Goal: Task Accomplishment & Management: Use online tool/utility

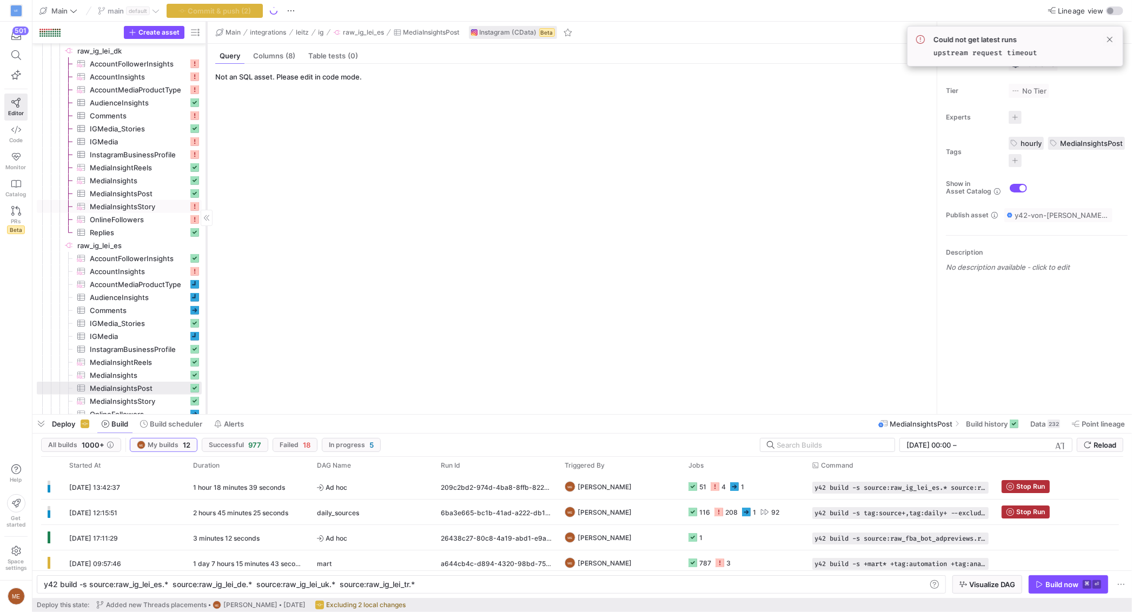
scroll to position [0, 372]
click at [625, 493] on y42-orchestration-triggered-by "ME [PERSON_NAME]" at bounding box center [620, 487] width 111 height 24
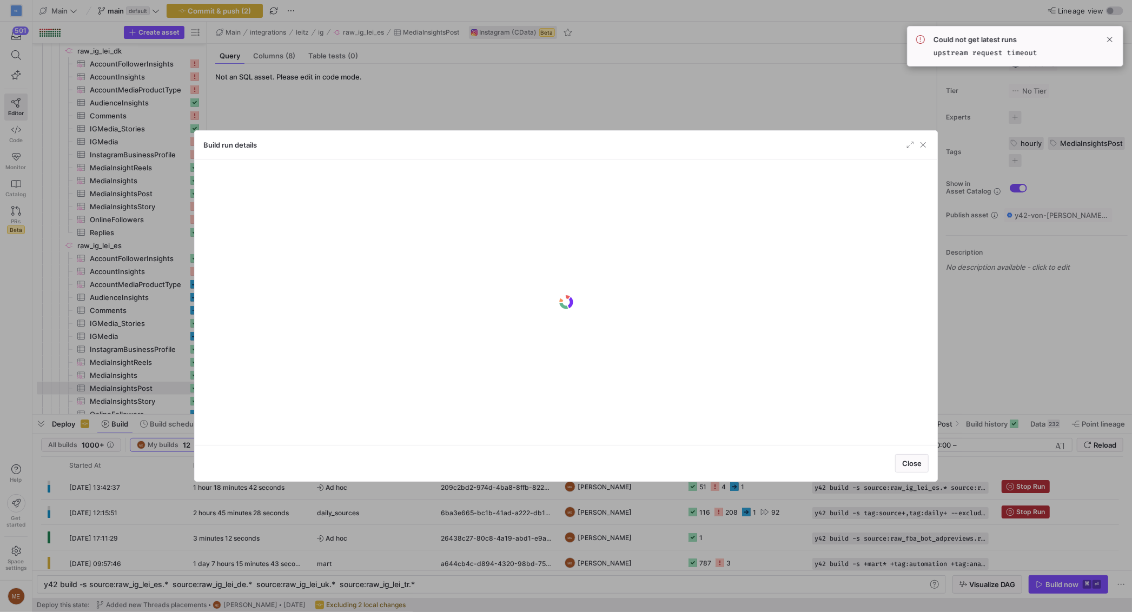
click at [643, 490] on div at bounding box center [566, 306] width 1132 height 612
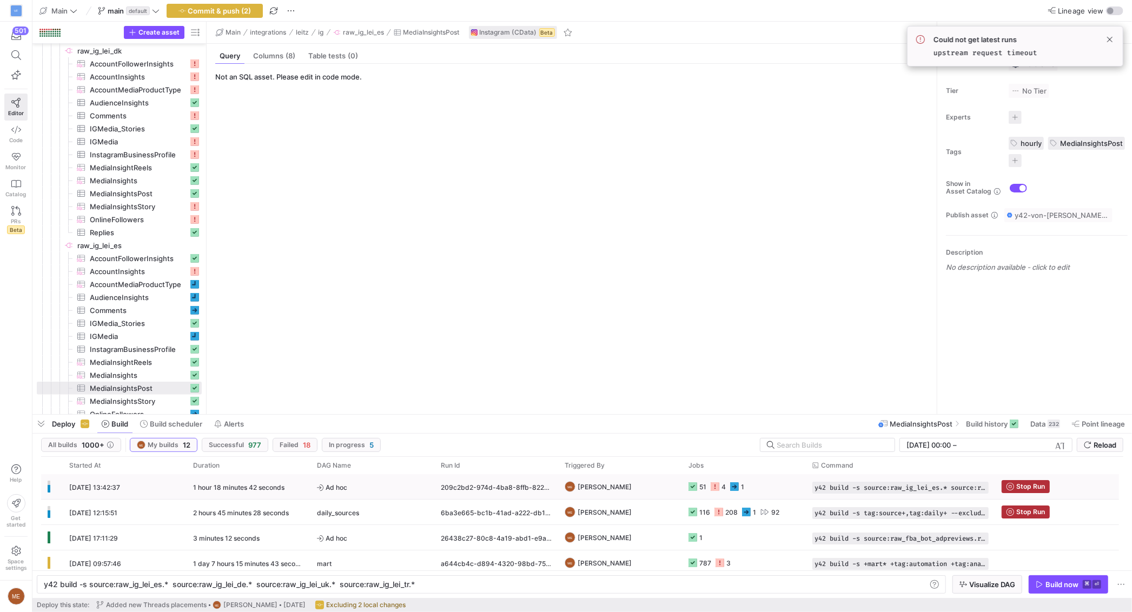
click at [643, 490] on y42-orchestration-triggered-by "ME [PERSON_NAME]" at bounding box center [620, 487] width 111 height 24
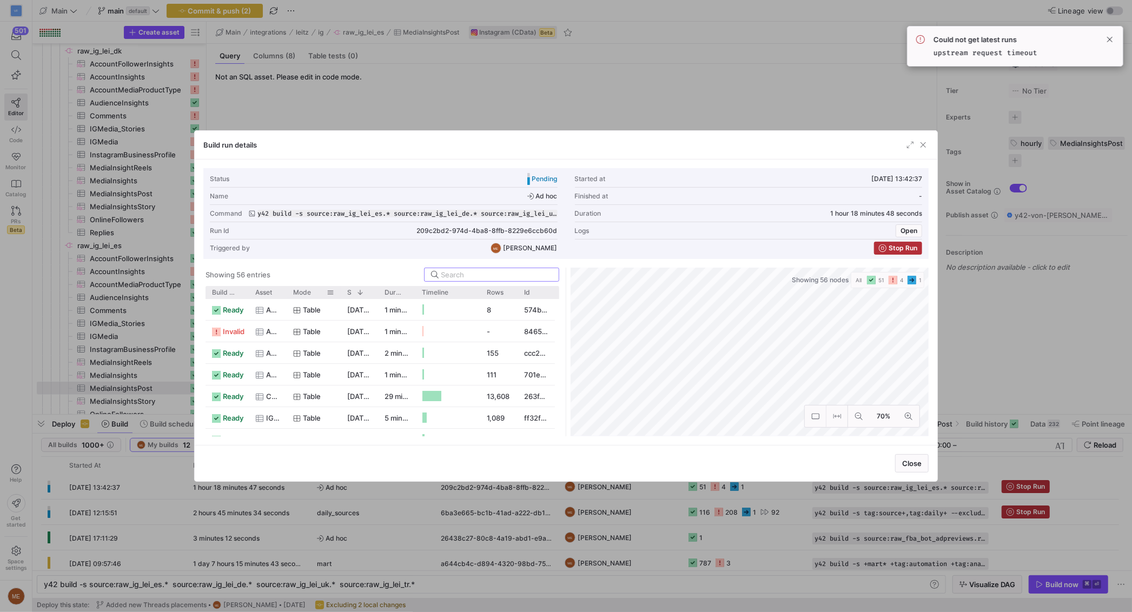
click at [292, 293] on div "Mode" at bounding box center [314, 292] width 54 height 12
click at [286, 293] on div at bounding box center [287, 292] width 4 height 12
drag, startPoint x: 289, startPoint y: 293, endPoint x: 327, endPoint y: 295, distance: 38.5
click at [344, 295] on div "Build status Asset Mode 1 Rows" at bounding box center [381, 292] width 350 height 12
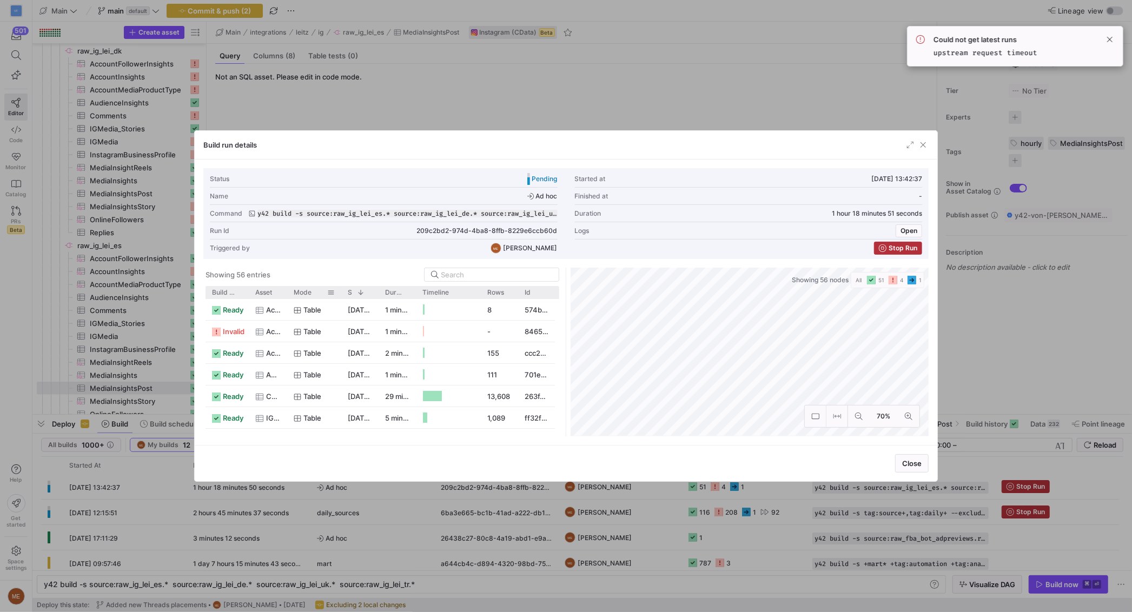
drag, startPoint x: 288, startPoint y: 294, endPoint x: 298, endPoint y: 297, distance: 10.1
click at [312, 294] on div "Mode" at bounding box center [314, 292] width 54 height 12
click at [247, 292] on div at bounding box center [249, 292] width 4 height 12
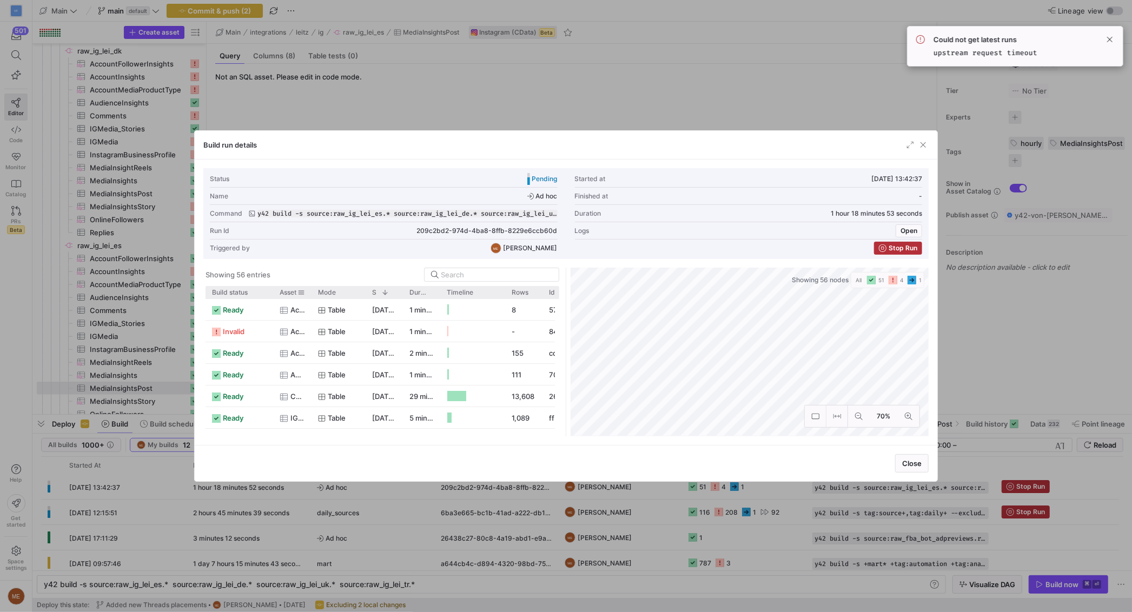
click at [309, 293] on div at bounding box center [311, 292] width 4 height 12
click at [314, 293] on div "Mode" at bounding box center [339, 292] width 54 height 12
click at [313, 293] on div "Mode" at bounding box center [339, 292] width 54 height 12
click at [312, 293] on div "Mode" at bounding box center [339, 292] width 54 height 12
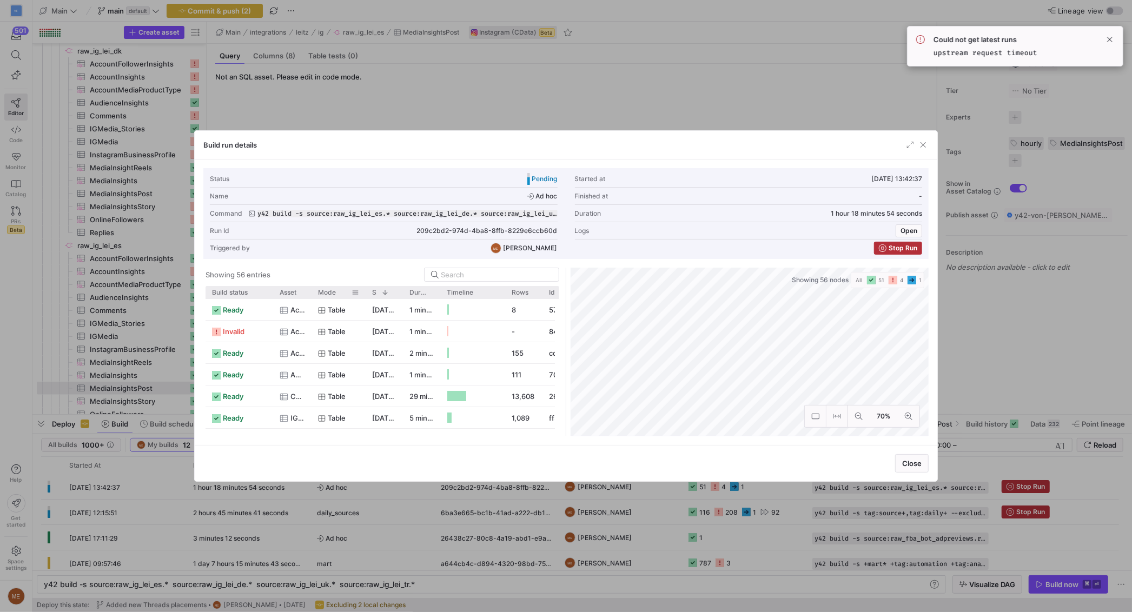
click at [312, 293] on div "Mode" at bounding box center [339, 292] width 54 height 12
click at [309, 293] on div at bounding box center [311, 292] width 4 height 12
click at [316, 293] on div "Mode" at bounding box center [339, 292] width 54 height 12
click at [314, 293] on div "Mode" at bounding box center [339, 292] width 54 height 12
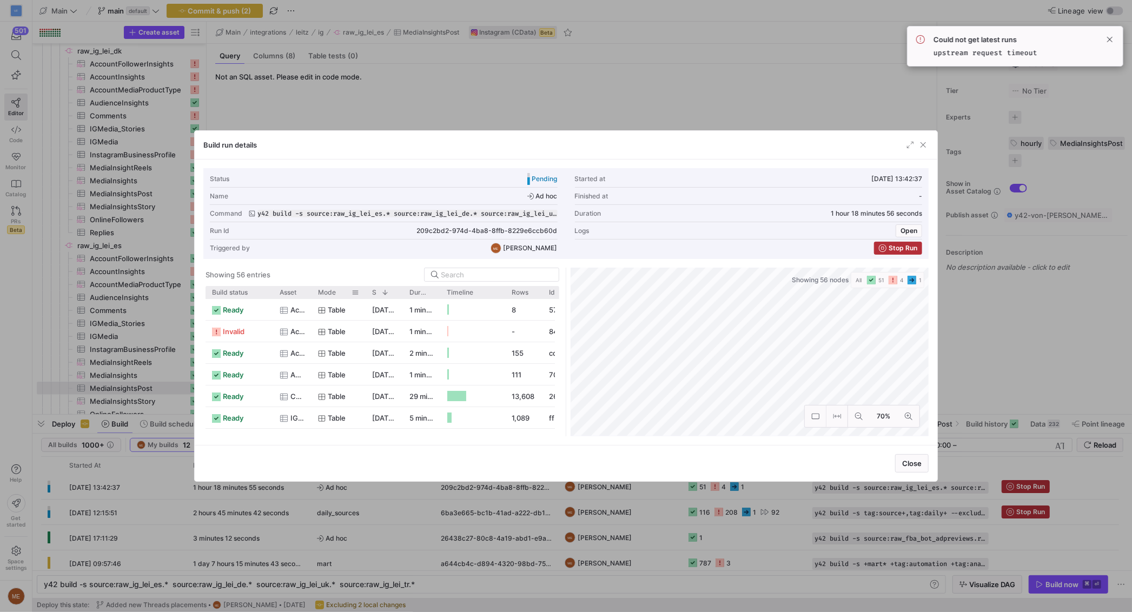
click at [314, 293] on div "Mode" at bounding box center [339, 292] width 54 height 12
click at [312, 293] on div "Mode" at bounding box center [339, 292] width 54 height 12
click at [310, 293] on div at bounding box center [311, 292] width 4 height 12
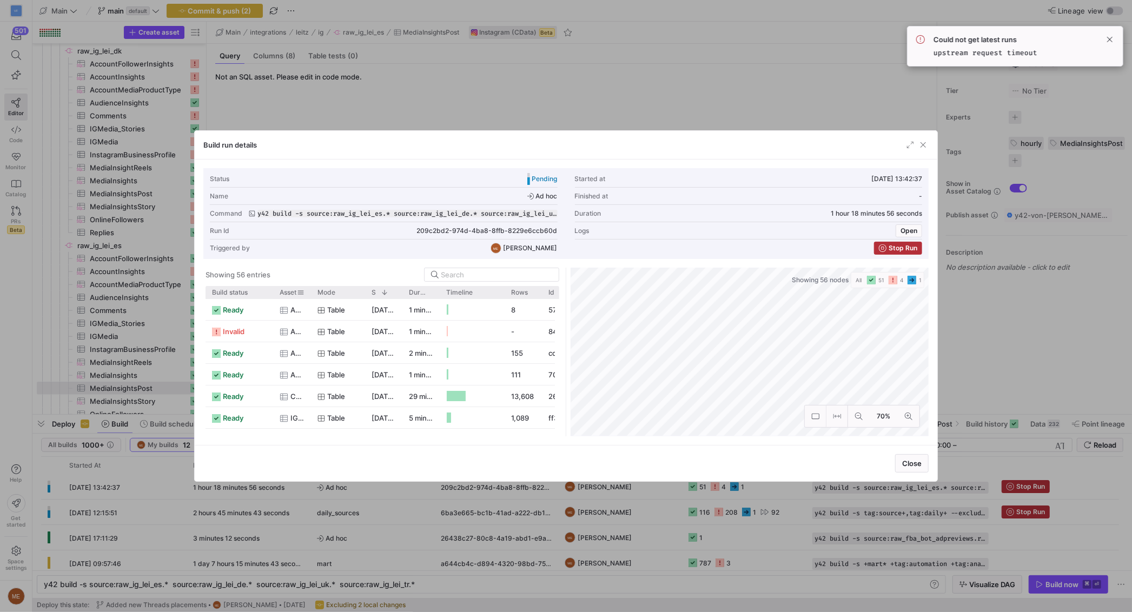
click at [309, 293] on div at bounding box center [311, 292] width 4 height 12
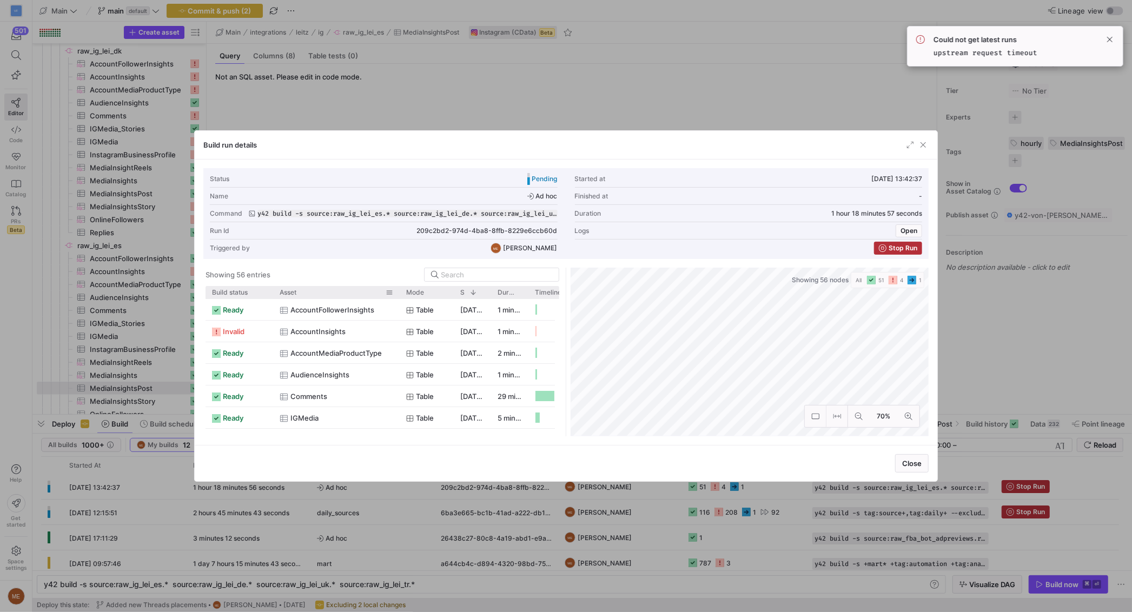
click at [309, 293] on div "Asset" at bounding box center [333, 292] width 106 height 7
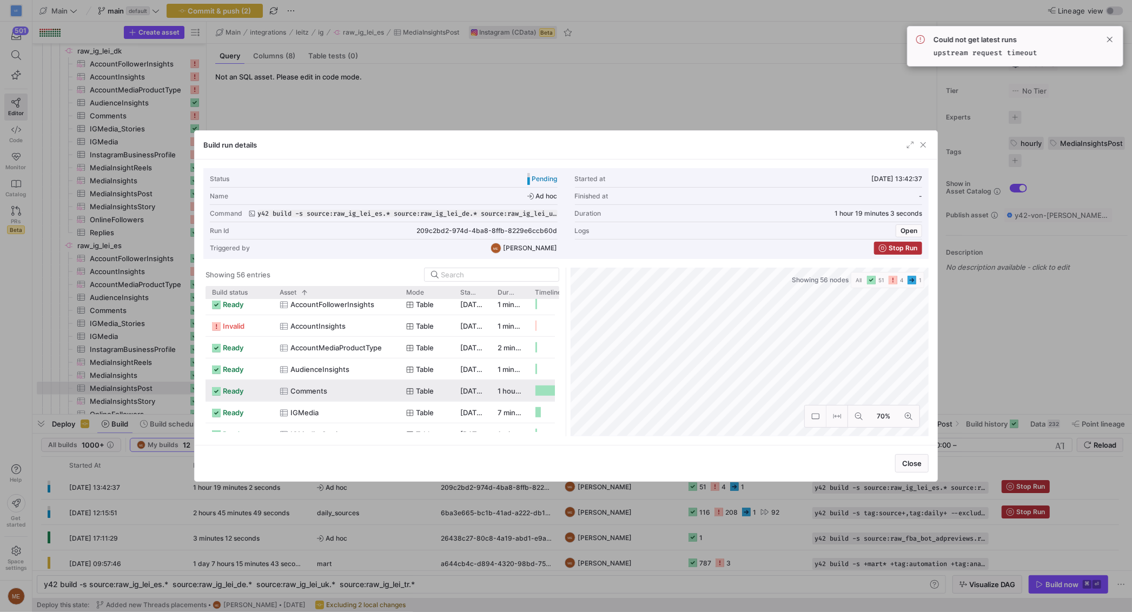
scroll to position [0, 0]
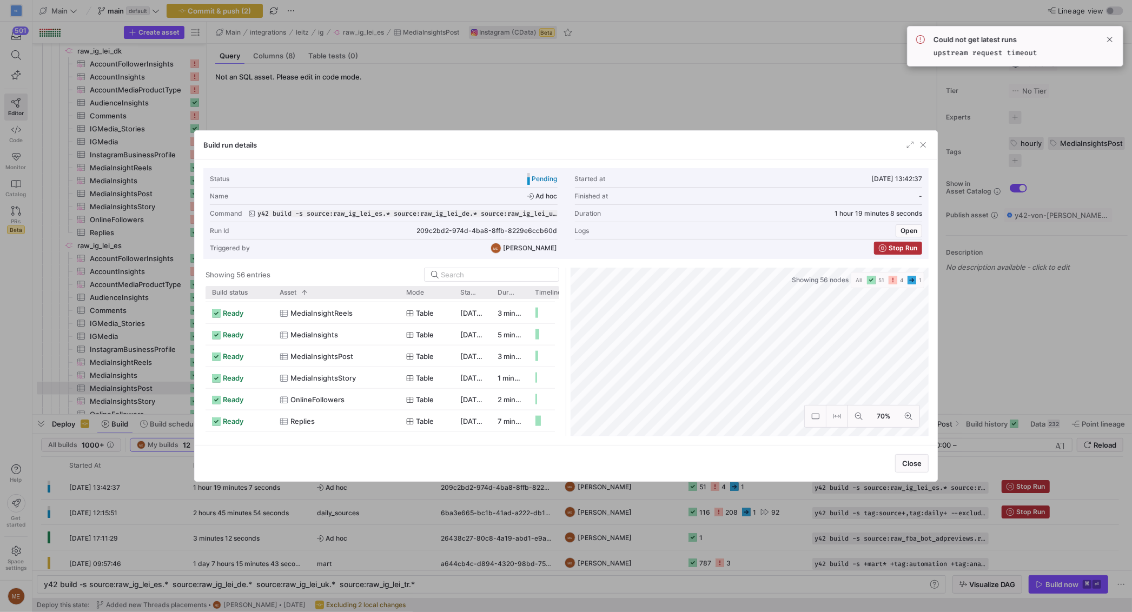
drag, startPoint x: 316, startPoint y: 114, endPoint x: 335, endPoint y: 180, distance: 68.7
click at [316, 114] on div at bounding box center [566, 306] width 1132 height 612
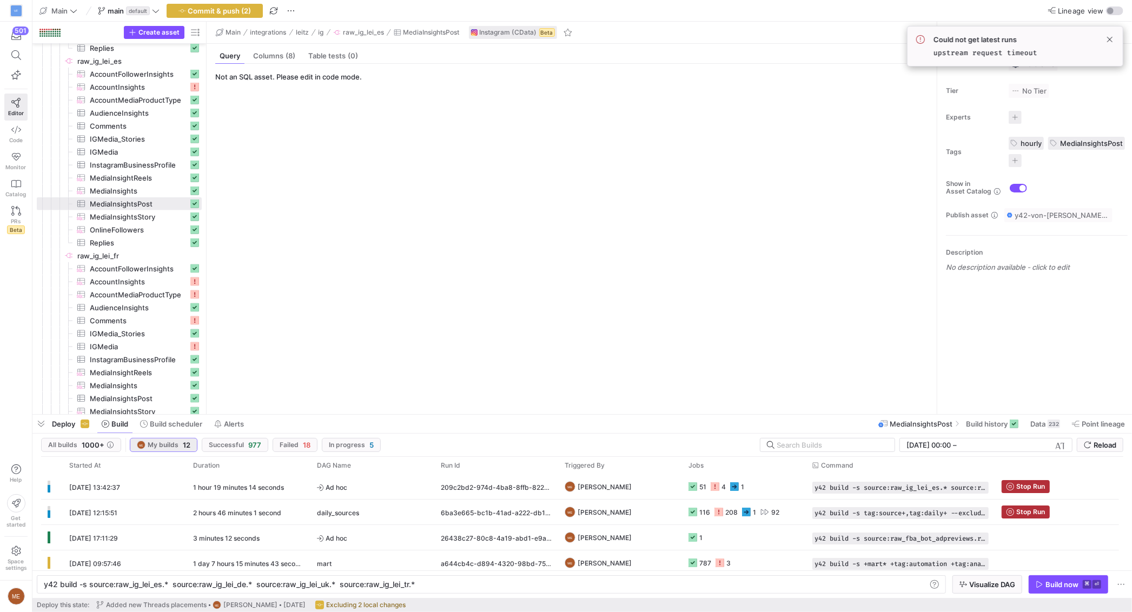
click at [168, 447] on span "My builds" at bounding box center [163, 445] width 31 height 8
drag, startPoint x: 116, startPoint y: 446, endPoint x: 124, endPoint y: 446, distance: 8.1
click at [120, 446] on span "button" at bounding box center [81, 445] width 79 height 13
click at [850, 446] on input "text" at bounding box center [831, 445] width 109 height 9
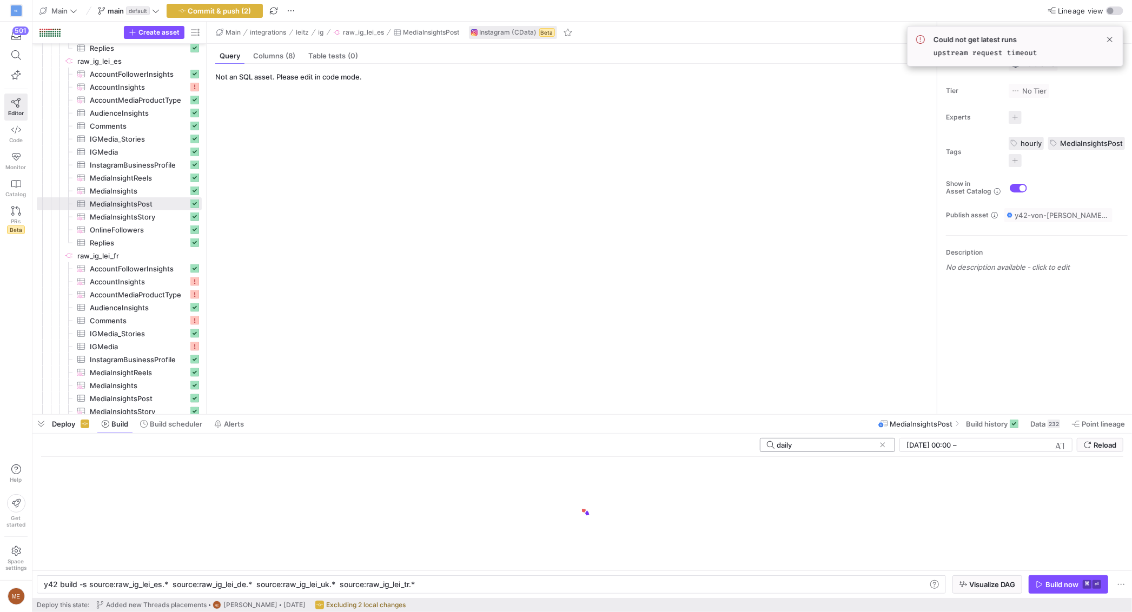
type input "daily"
click button at bounding box center [883, 445] width 11 height 11
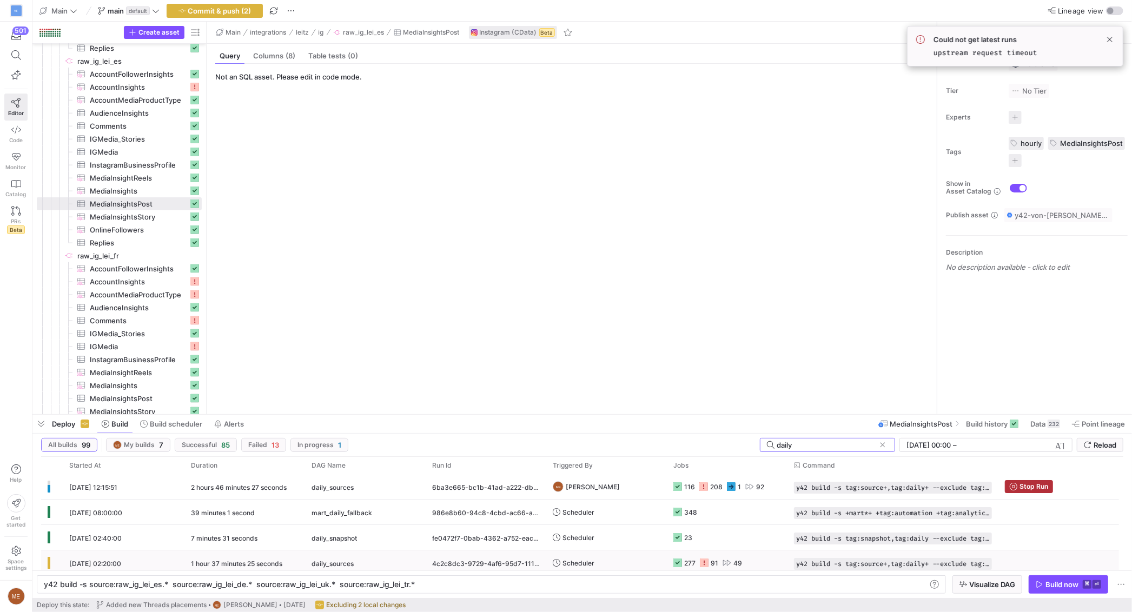
type input "daily"
click at [759, 563] on y42-job-status-cell-renderer "277 91 49" at bounding box center [728, 563] width 108 height 24
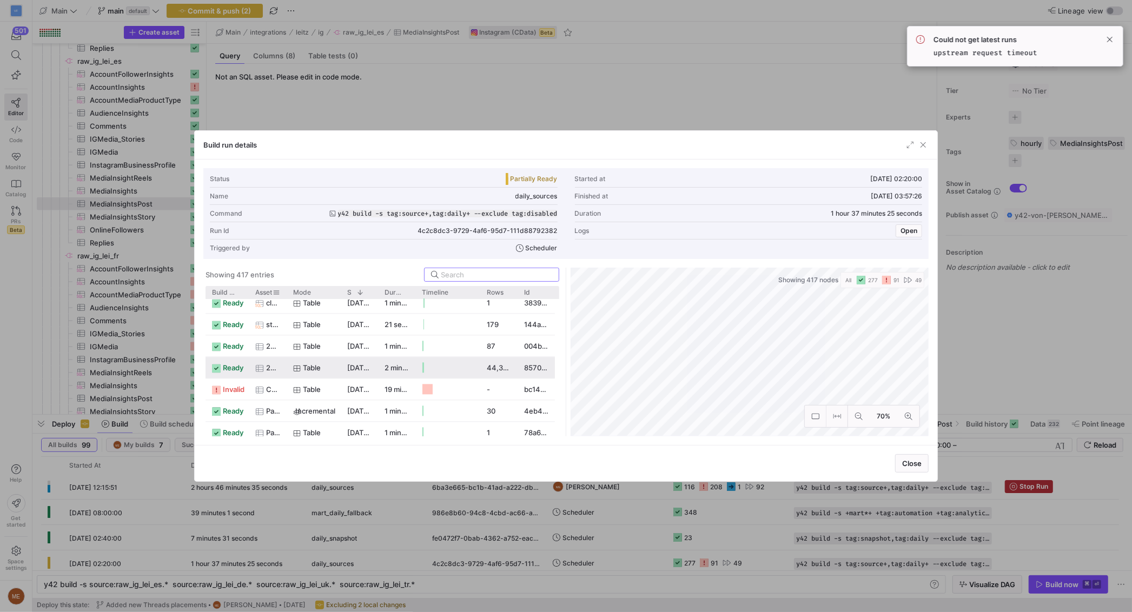
click at [250, 291] on div "Asset" at bounding box center [268, 292] width 38 height 12
click at [248, 292] on div at bounding box center [249, 292] width 4 height 12
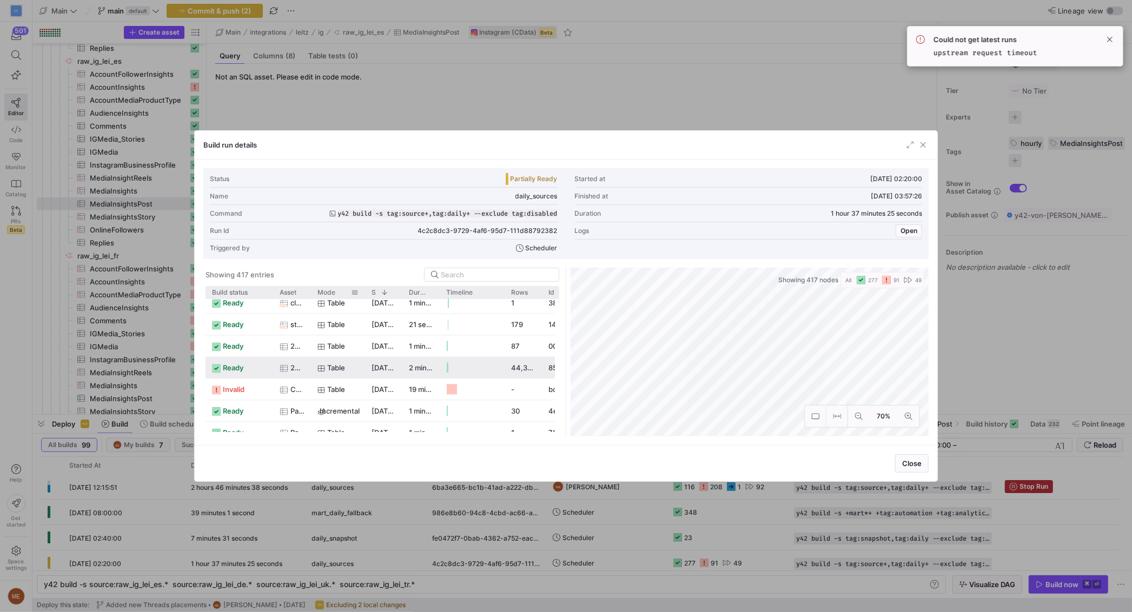
click at [312, 293] on div "Mode" at bounding box center [338, 292] width 54 height 12
click at [316, 293] on div "Mode" at bounding box center [338, 292] width 54 height 12
click at [314, 293] on div "Mode" at bounding box center [338, 292] width 54 height 12
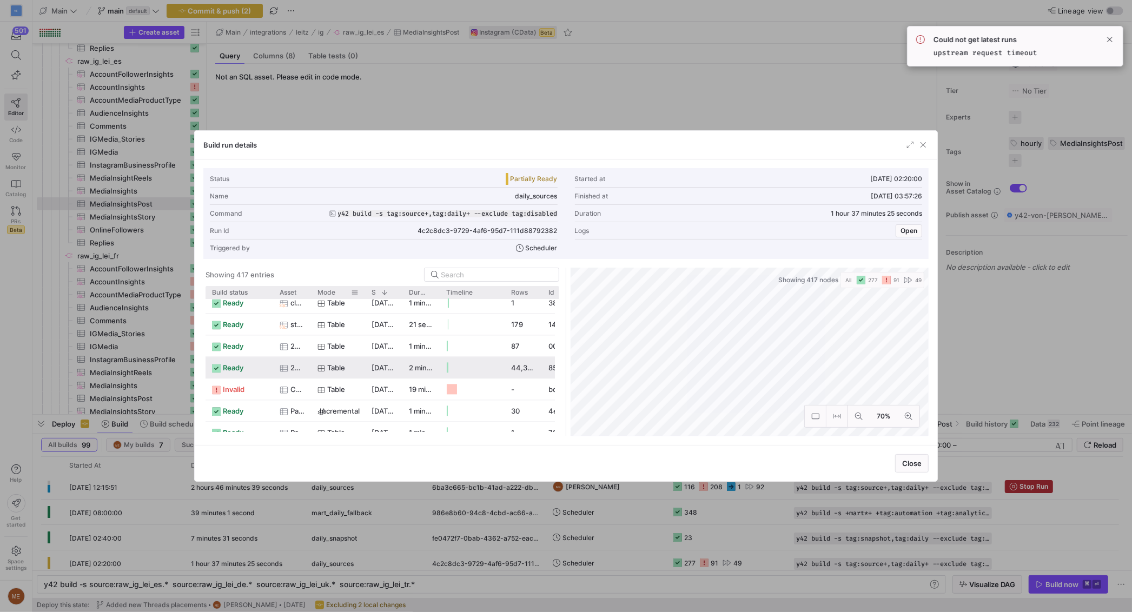
click at [314, 293] on div "Mode" at bounding box center [338, 292] width 54 height 12
click at [309, 293] on div at bounding box center [311, 292] width 4 height 12
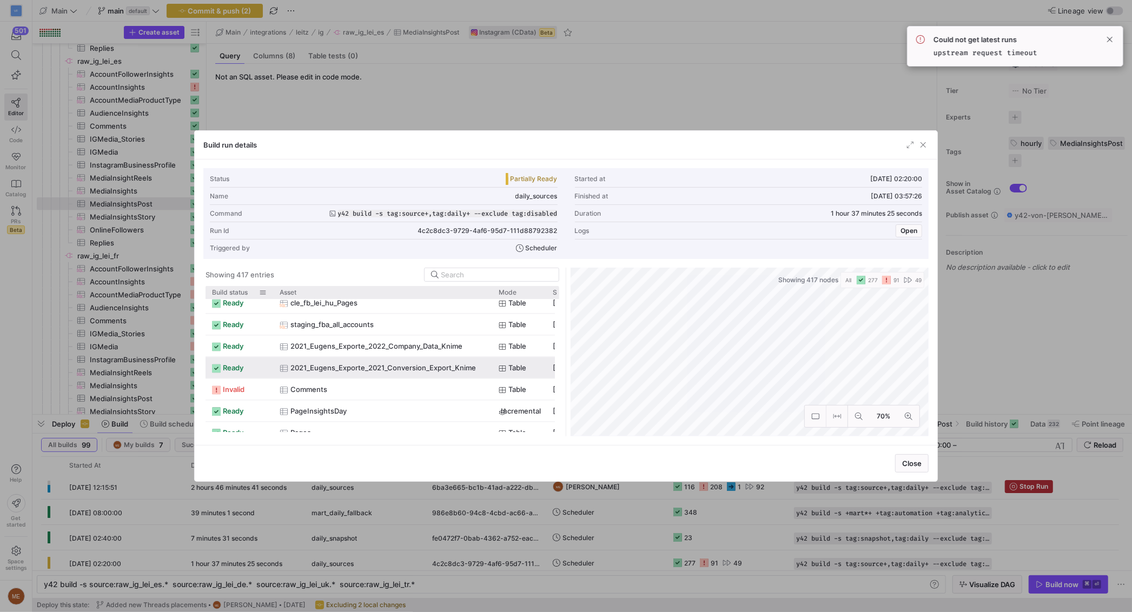
click at [252, 292] on div "Build status" at bounding box center [235, 292] width 47 height 7
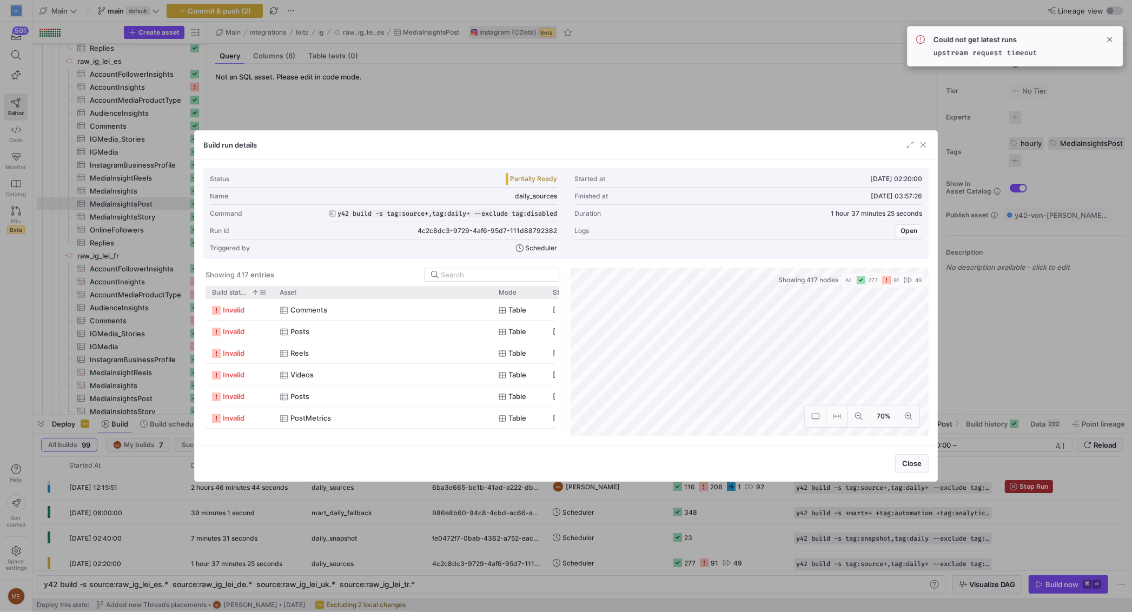
click at [246, 293] on span "Build status" at bounding box center [229, 293] width 35 height 8
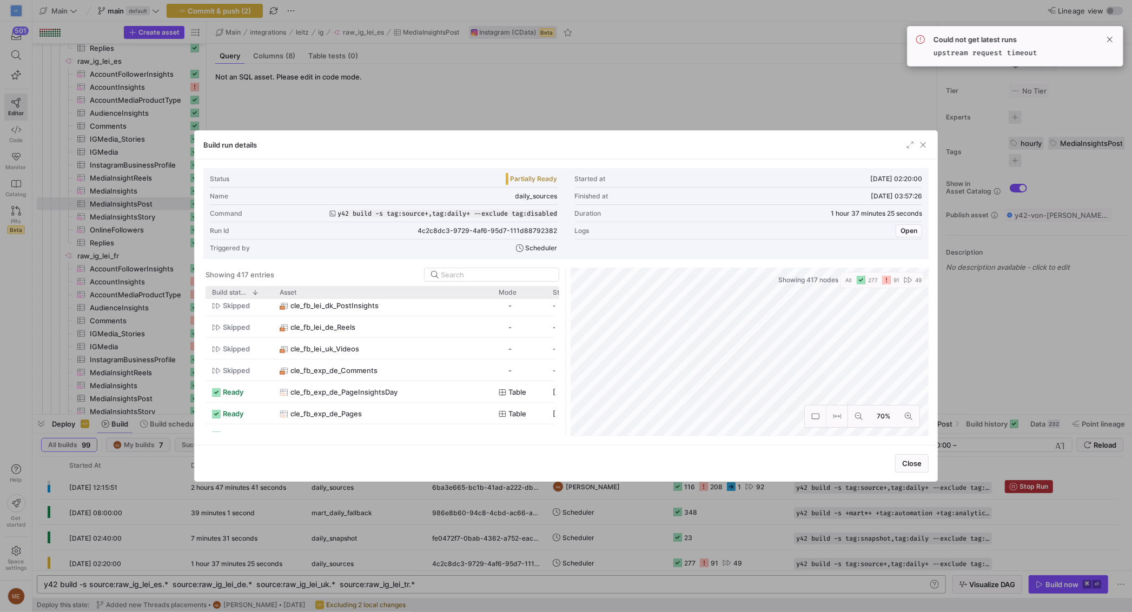
click at [509, 584] on div at bounding box center [566, 306] width 1132 height 612
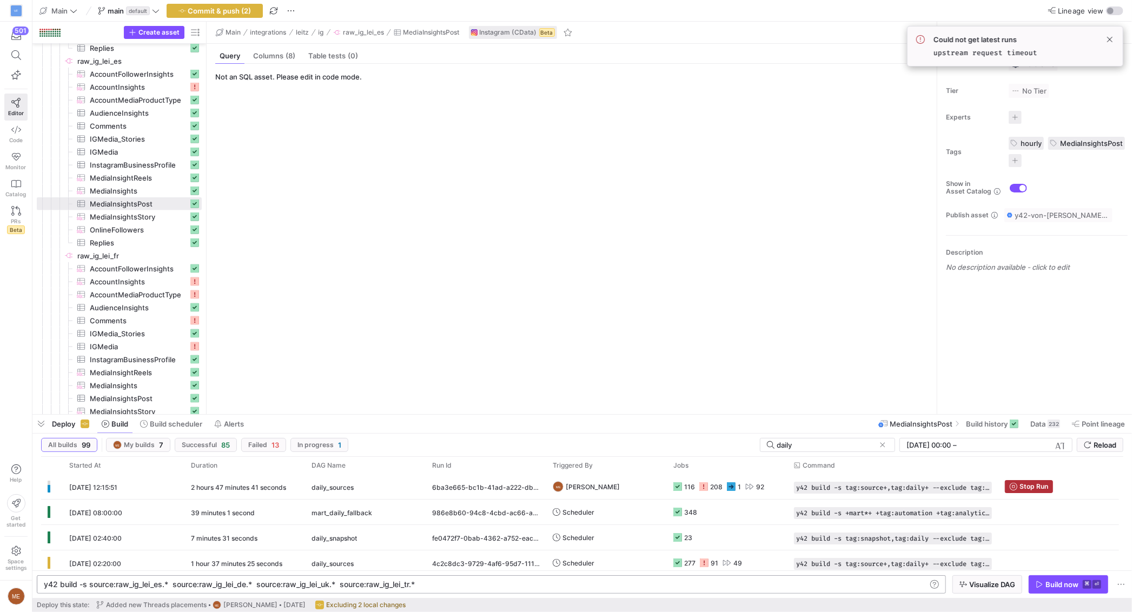
click at [508, 584] on div "y42 build -s source:raw_ig_lei_es.* source:raw_ig _lei_de.* source:raw_ig_lei_u…" at bounding box center [485, 585] width 883 height 9
click at [329, 585] on span "_lei_de.* source:raw_ig_lei_uk.* source:raw_ig_l" at bounding box center [308, 584] width 172 height 9
click at [382, 585] on div "y42 build -s source:raw_ig_lei_es.* source:raw_ig _lei_de.* source:raw_ig_lei_u…" at bounding box center [485, 585] width 883 height 9
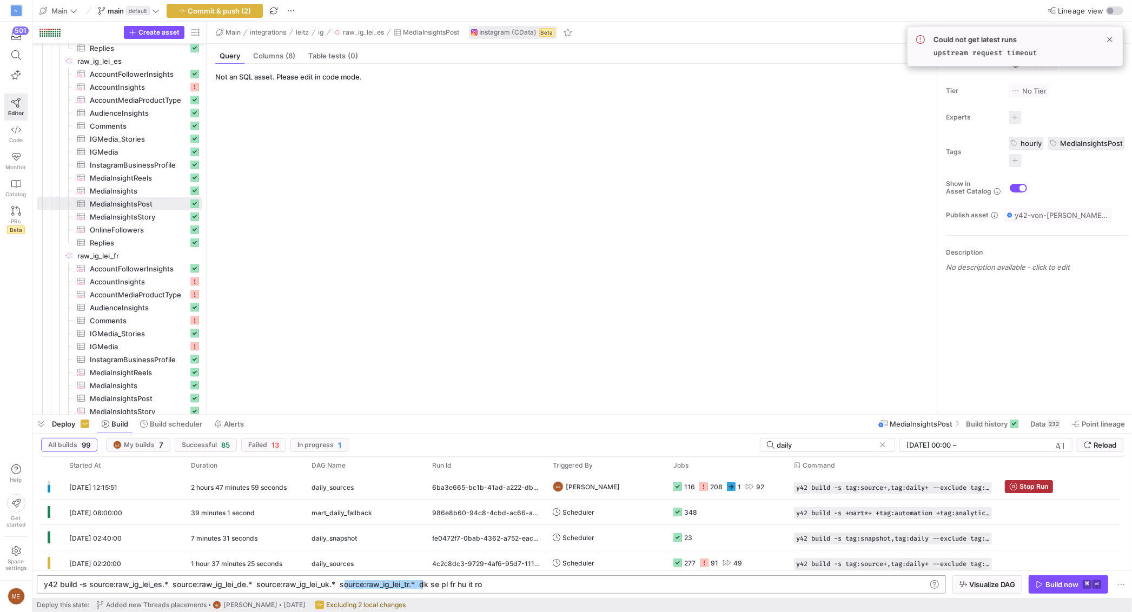
drag, startPoint x: 345, startPoint y: 585, endPoint x: 421, endPoint y: 587, distance: 76.3
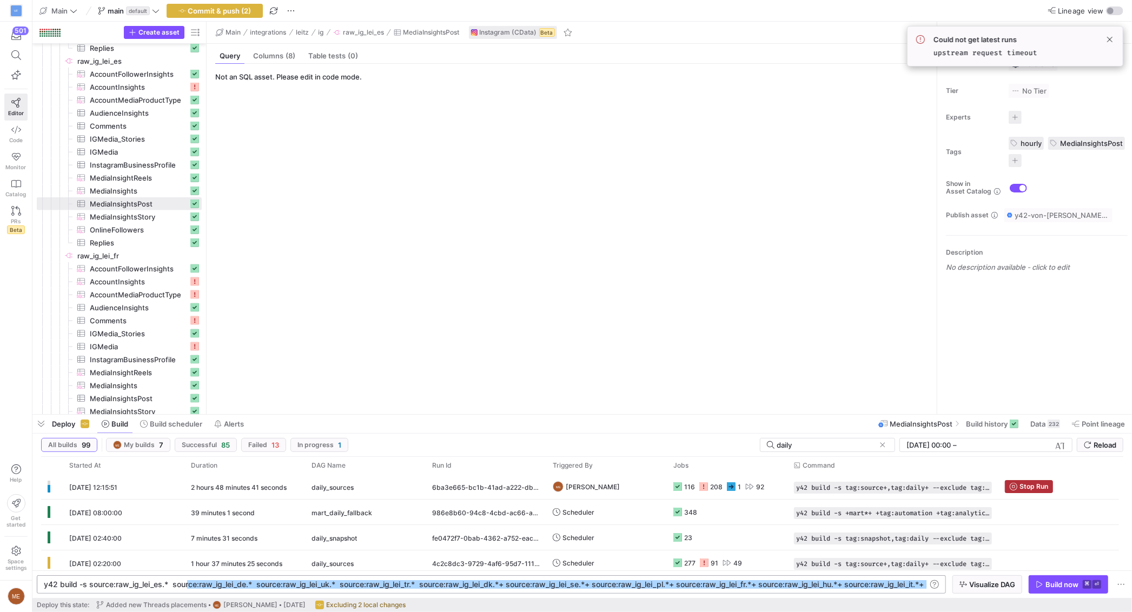
drag, startPoint x: -34, startPoint y: 590, endPoint x: 67, endPoint y: 593, distance: 100.7
click at [0, 592] on html "VF 501 Editor Code Monitor Catalog PRs Beta Help Get started Space settings ME …" at bounding box center [566, 306] width 1132 height 612
click at [171, 584] on div "y42 build -s source:raw_ig_lei_es.* source:raw_ig _lei_de.* source:raw_ig_lei_u…" at bounding box center [541, 585] width 995 height 9
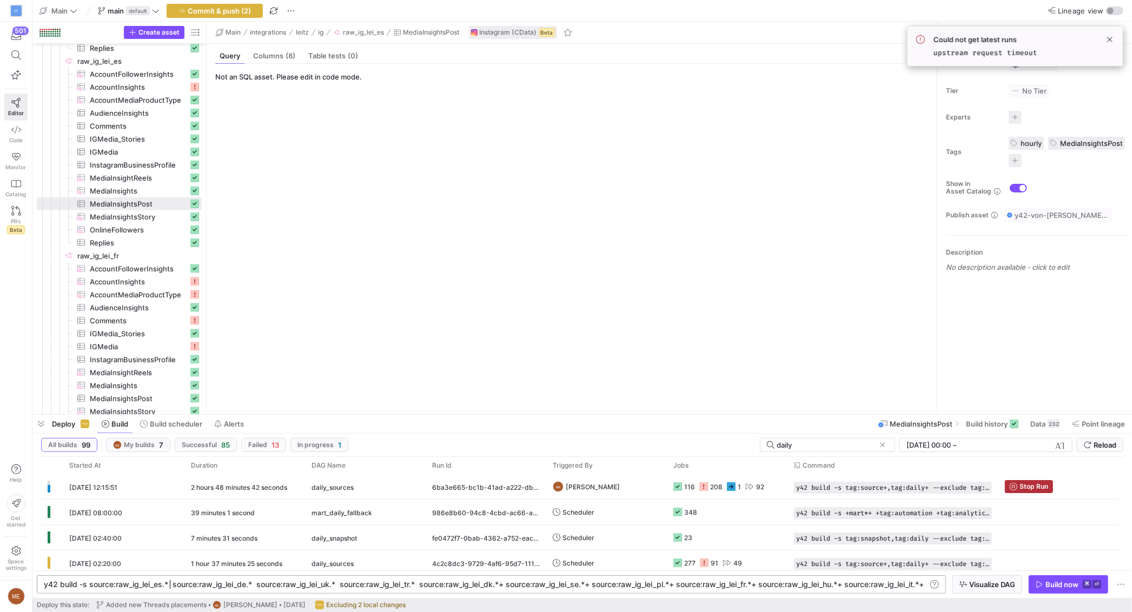
drag, startPoint x: 160, startPoint y: 585, endPoint x: 166, endPoint y: 586, distance: 6.6
click at [162, 586] on span "y42 build -s source:raw_ig_lei_es.* source:raw_ig" at bounding box center [133, 584] width 179 height 9
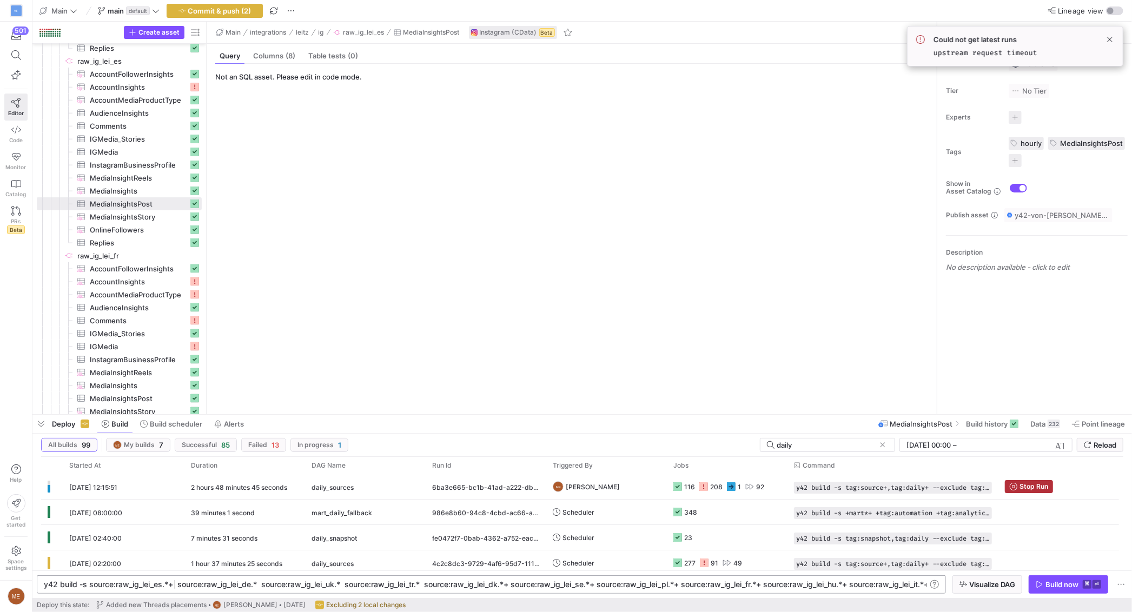
click at [263, 585] on div "y42 build -s source:raw_ig_lei_es.*+ source:raw_i g_lei_de.* source:raw_ig_lei_…" at bounding box center [544, 585] width 1000 height 9
click at [259, 585] on span "g_lei_de.* source:raw_ig_lei_uk.* source:raw_ig_" at bounding box center [309, 584] width 175 height 9
click at [439, 585] on div "y42 build -s source:raw_ig_lei_es.*+ source:raw_i g_lei_de.*+ source:raw_ig_lei…" at bounding box center [549, 585] width 1010 height 9
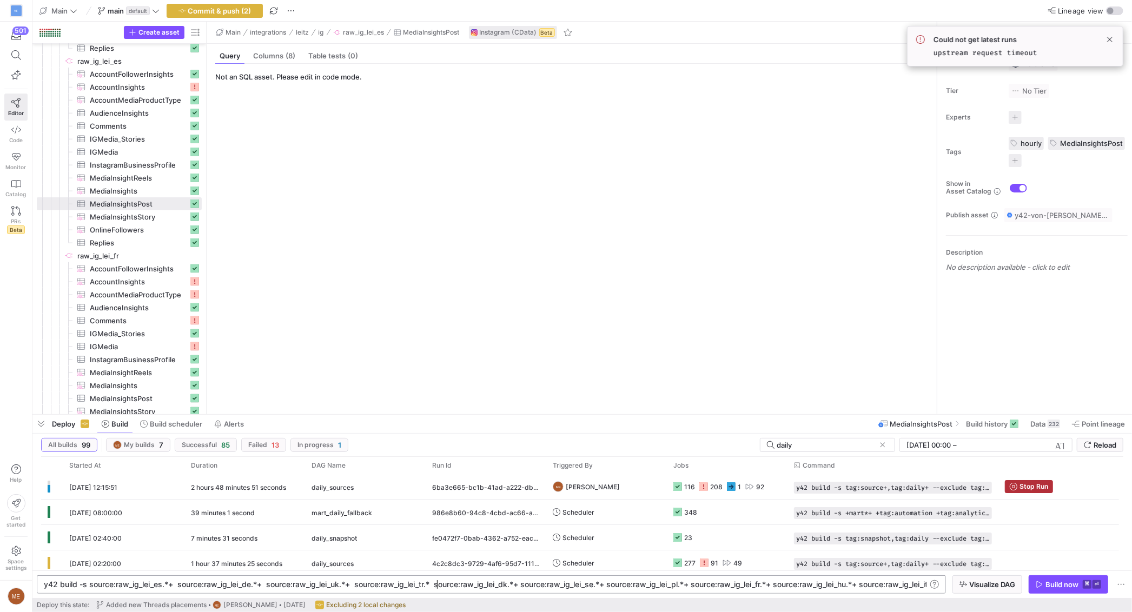
click at [437, 586] on div "y42 build -s source:raw_ig_lei_es.*+ source:raw_i g_lei_de.*+ source:raw_ig_lei…" at bounding box center [549, 585] width 1010 height 9
drag, startPoint x: 899, startPoint y: 587, endPoint x: 960, endPoint y: 584, distance: 61.7
click at [975, 582] on y42-orchestration-inline-build "y42 build -s source:raw_ig_lei_es.*+ source:raw_i g_lei_de.*+ source:raw_ig_lei…" at bounding box center [582, 585] width 1100 height 28
click at [918, 588] on div "y42 build -s source:raw_ig_lei_es.*+ source:raw_i g_lei_de.*+ source:raw_ig_lei…" at bounding box center [419, 585] width 1015 height 9
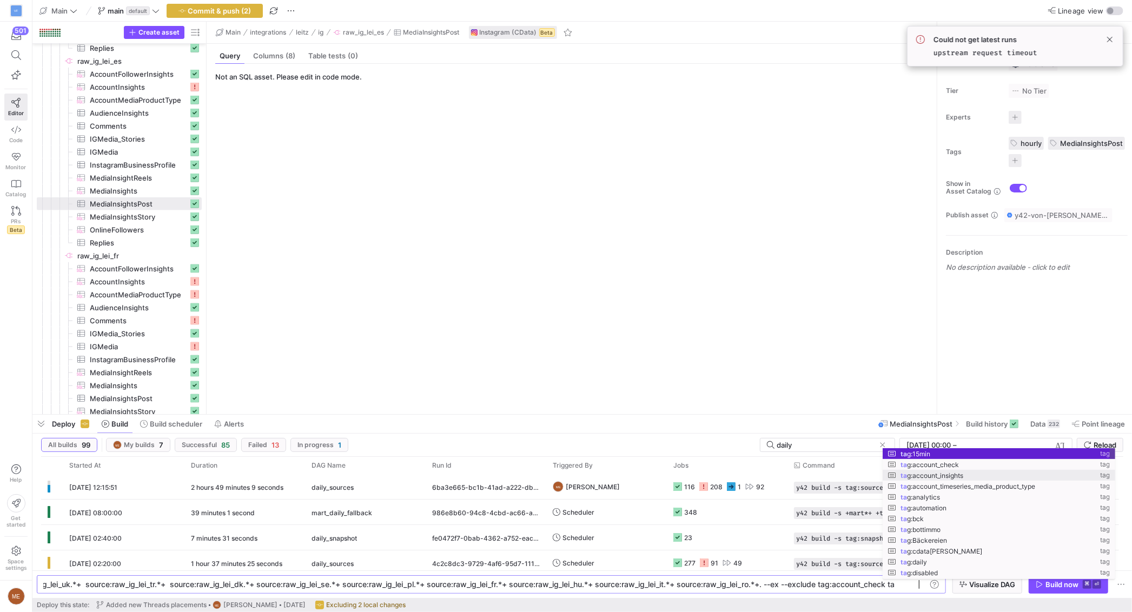
scroll to position [0, 1130]
drag, startPoint x: 949, startPoint y: 504, endPoint x: 978, endPoint y: 525, distance: 35.2
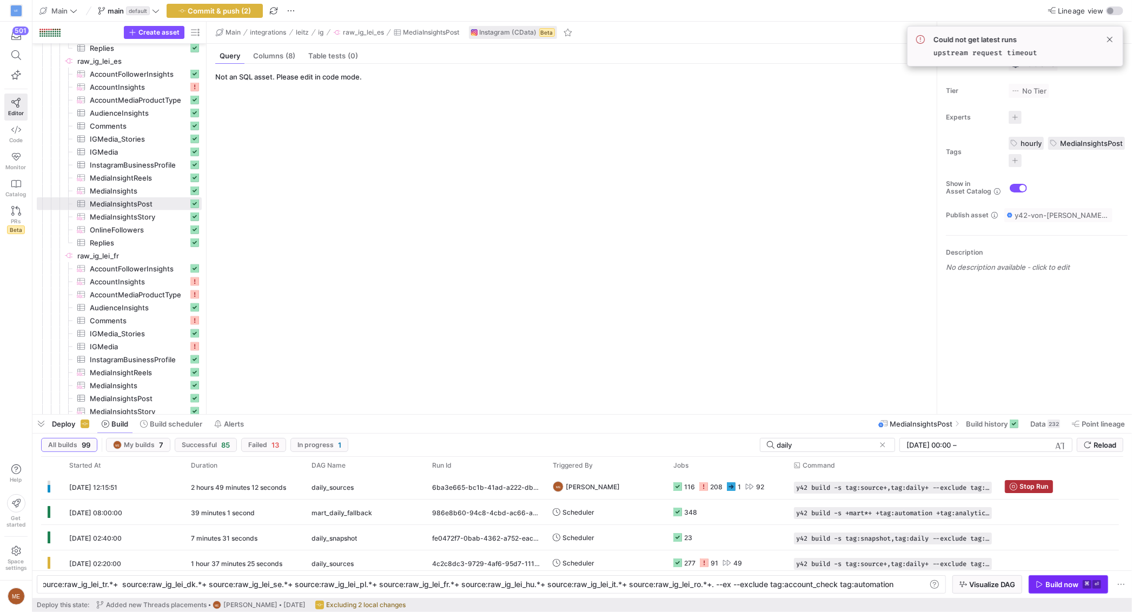
click at [1075, 586] on div "Build now" at bounding box center [1062, 585] width 33 height 9
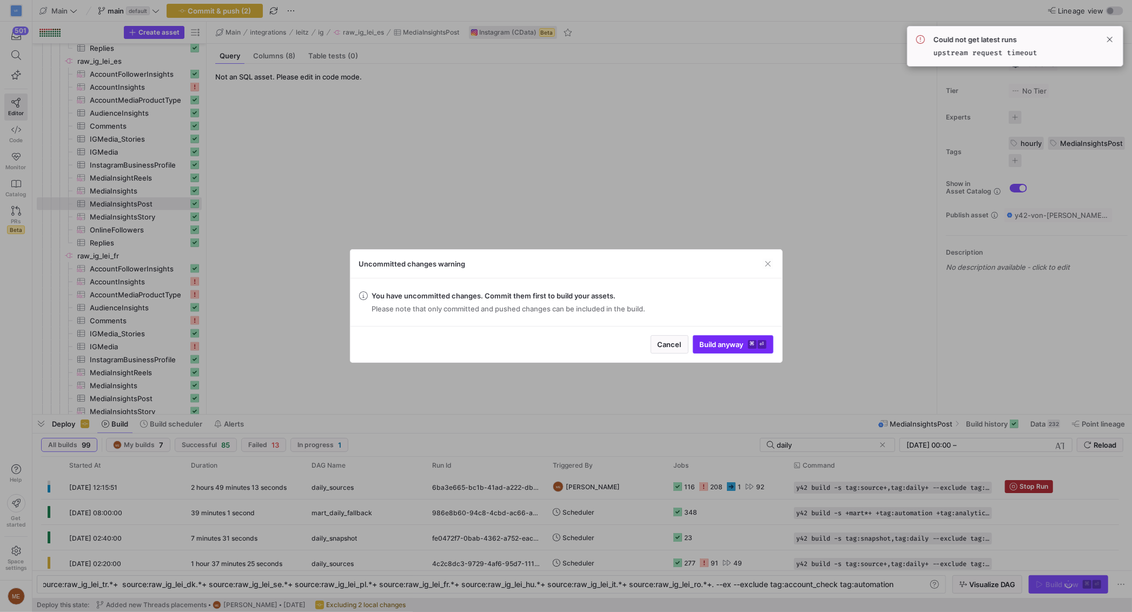
click at [724, 347] on span "Build anyway ⌘ ⏎" at bounding box center [733, 344] width 67 height 9
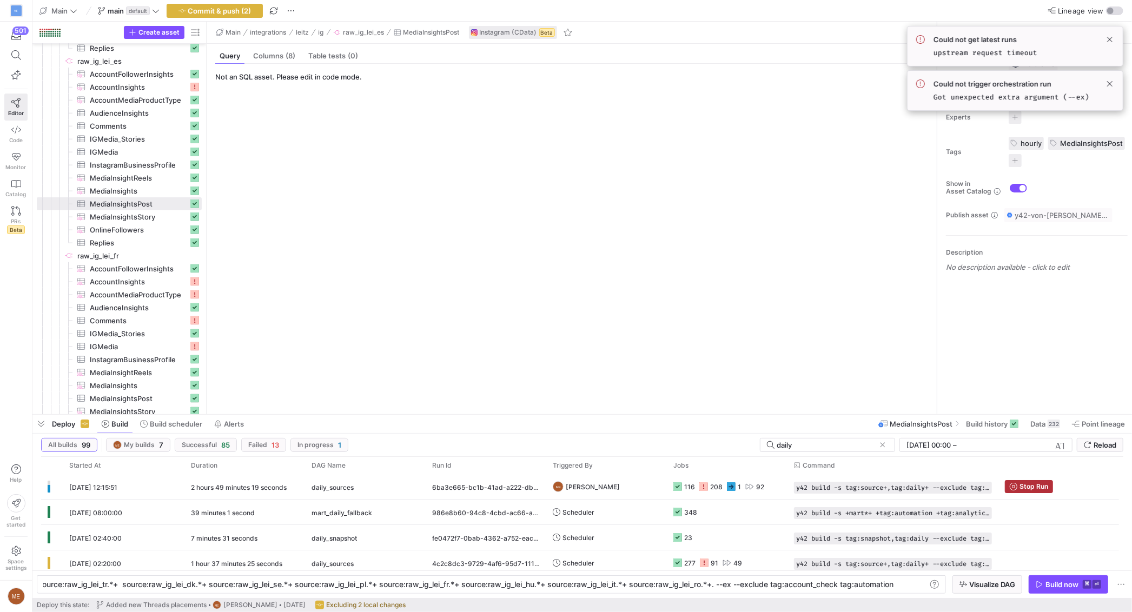
click at [762, 585] on span "_it.*+ source:raw_ig_lei_ro.*+. --ex --exclude tag" at bounding box center [696, 584] width 174 height 9
click at [756, 586] on div "y42 build -s source:raw_ig_lei_es.*+ source:raw_i g_lei_de.*+ source:raw_ig_lei…" at bounding box center [326, 585] width 1199 height 9
type textarea "y42 build -s source:raw_ig_lei_es.*+ source:raw_ig_lei_de.*+ source:raw_ig_lei_…"
click at [1077, 594] on y42-orchestration-inline-build "y42 build -s source:raw_ig_lei_es.*+ source:raw_i g_lei_de.*+ source:raw_ig_lei…" at bounding box center [582, 585] width 1100 height 28
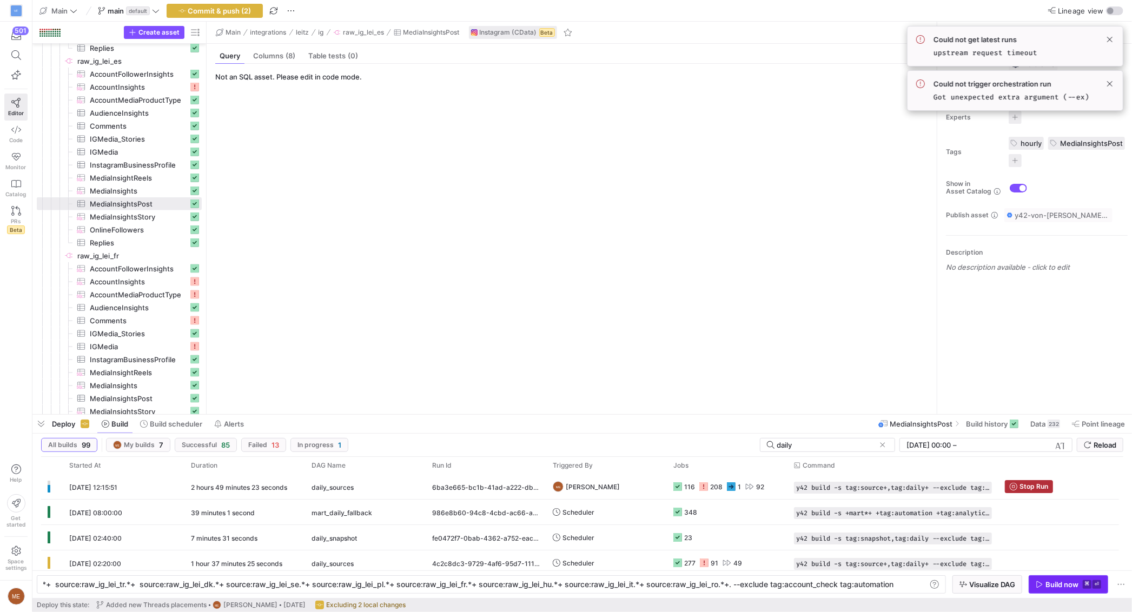
click at [1074, 589] on div "Build now" at bounding box center [1062, 585] width 33 height 9
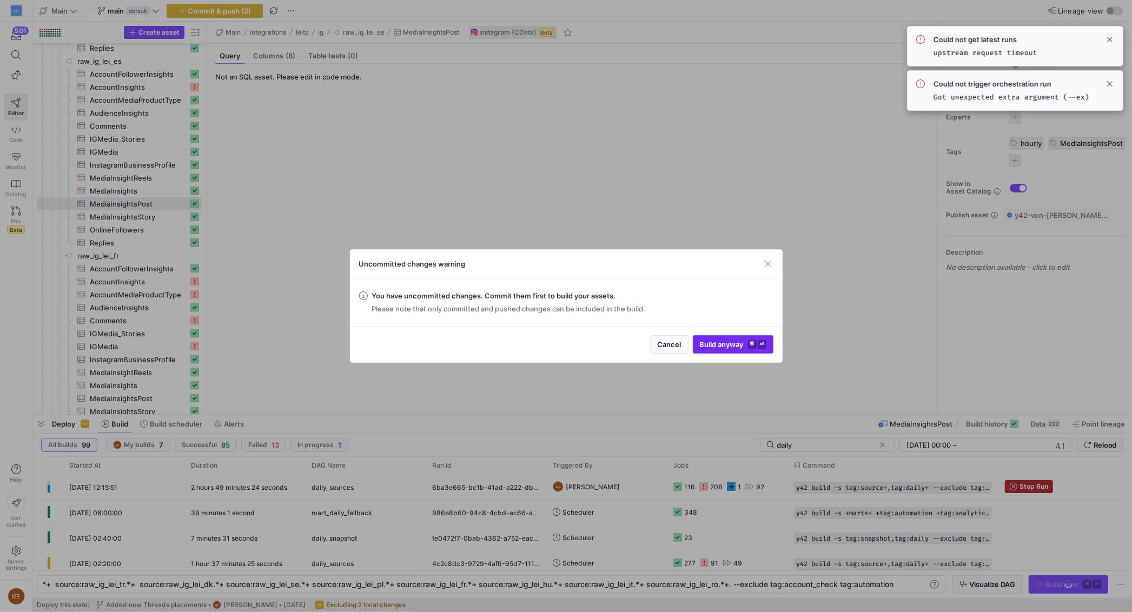
click at [718, 345] on span "Build anyway ⌘ ⏎" at bounding box center [733, 344] width 67 height 9
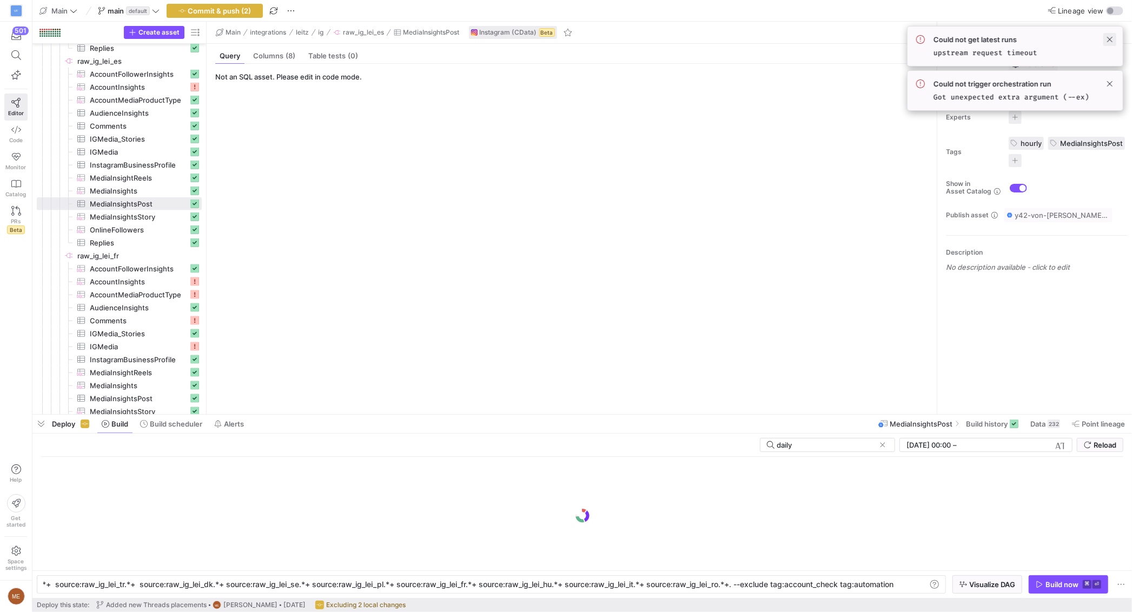
click at [1113, 41] on span at bounding box center [1110, 39] width 13 height 13
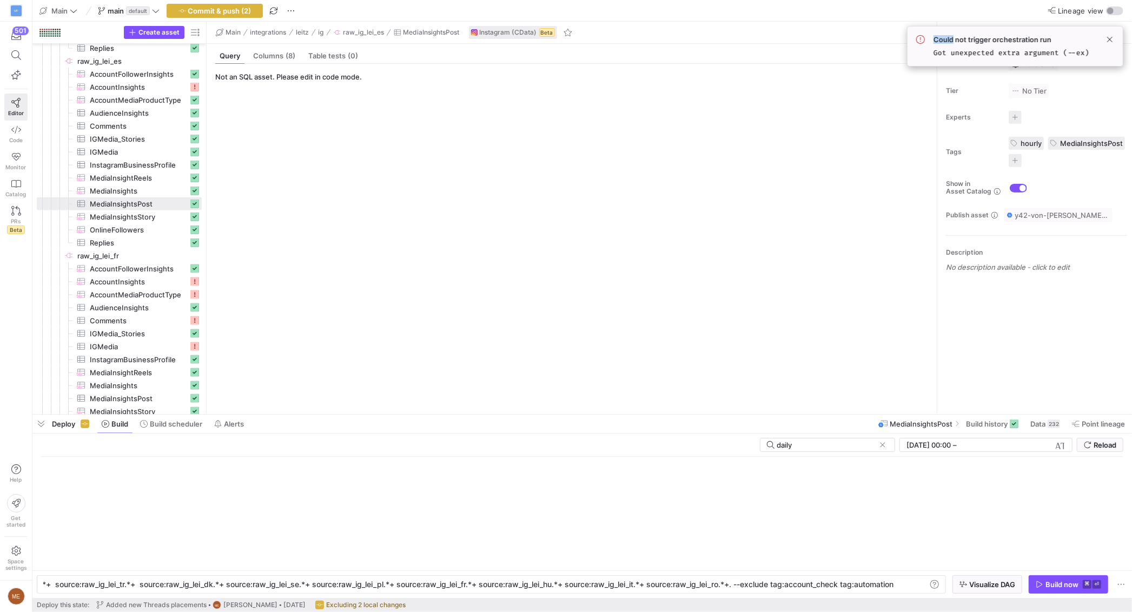
click at [1113, 41] on div "Could not trigger orchestration run Got unexpected extra argument (--ex)" at bounding box center [1015, 46] width 216 height 41
click at [1113, 41] on span at bounding box center [1110, 39] width 13 height 13
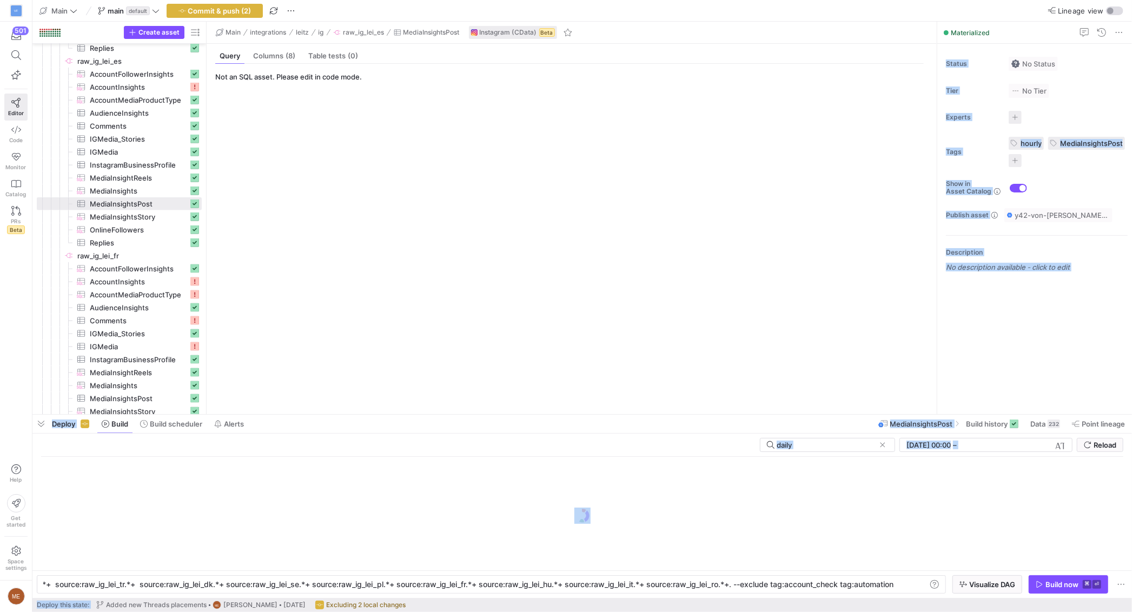
click at [1113, 39] on body "VF 501 Editor Code Monitor Catalog PRs Beta Help Get started Space settings ME …" at bounding box center [566, 306] width 1132 height 612
click at [502, 174] on y42-source-table-entity-query-view "Not an SQL asset. Please edit in code mode." at bounding box center [569, 238] width 709 height 333
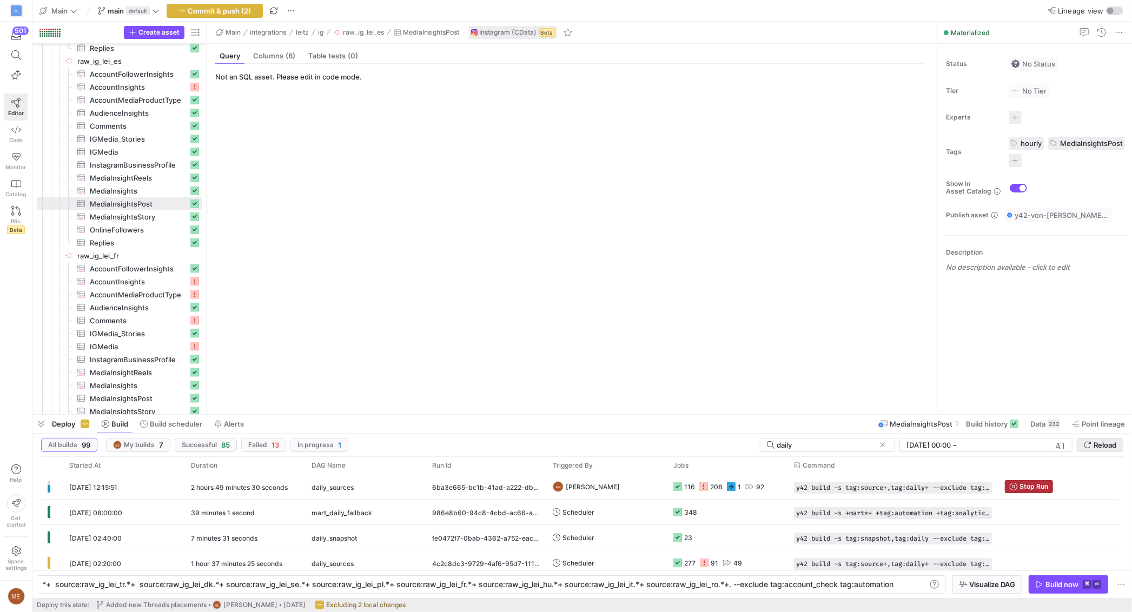
click at [1104, 440] on span "submit" at bounding box center [1100, 445] width 45 height 13
click at [149, 446] on span "My builds" at bounding box center [139, 445] width 31 height 8
click at [80, 445] on span "All builds 99" at bounding box center [69, 445] width 42 height 9
click at [880, 446] on span at bounding box center [883, 445] width 11 height 11
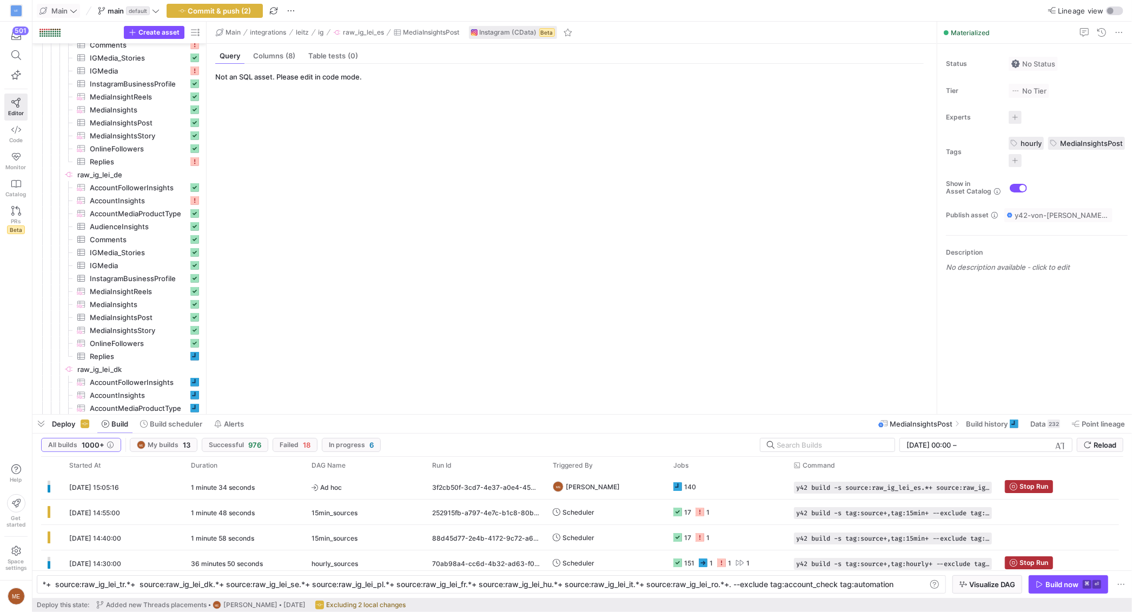
scroll to position [412, 0]
